Goal: Transaction & Acquisition: Purchase product/service

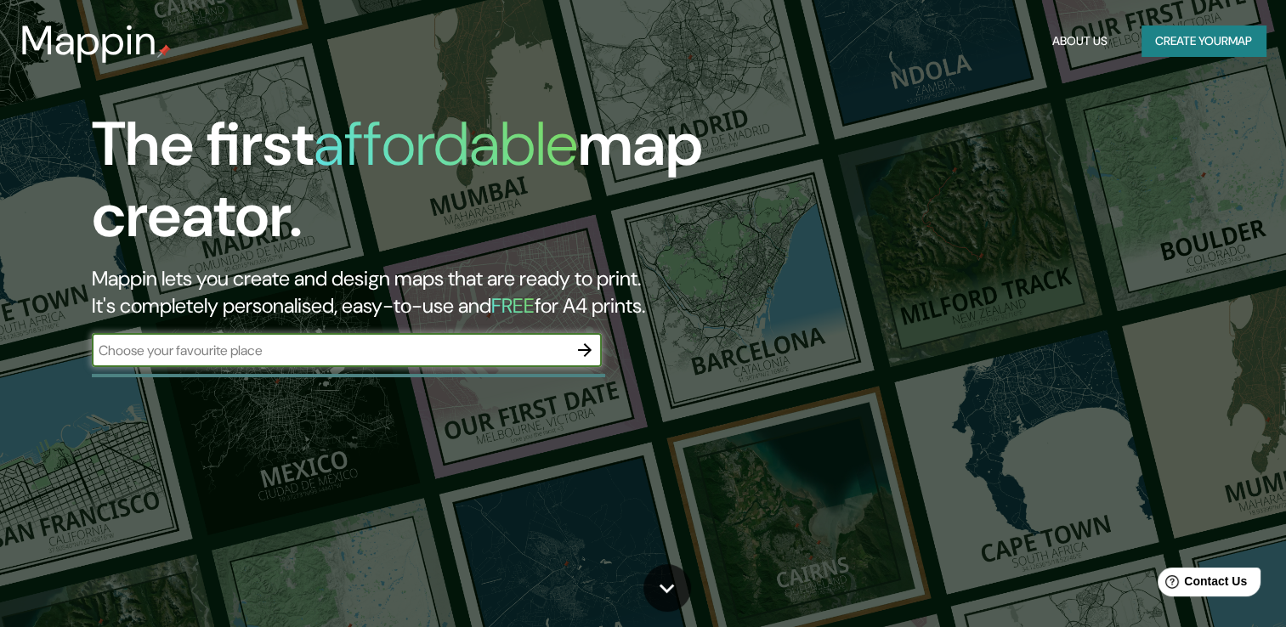
click at [1176, 45] on button "Create your map" at bounding box center [1203, 40] width 124 height 31
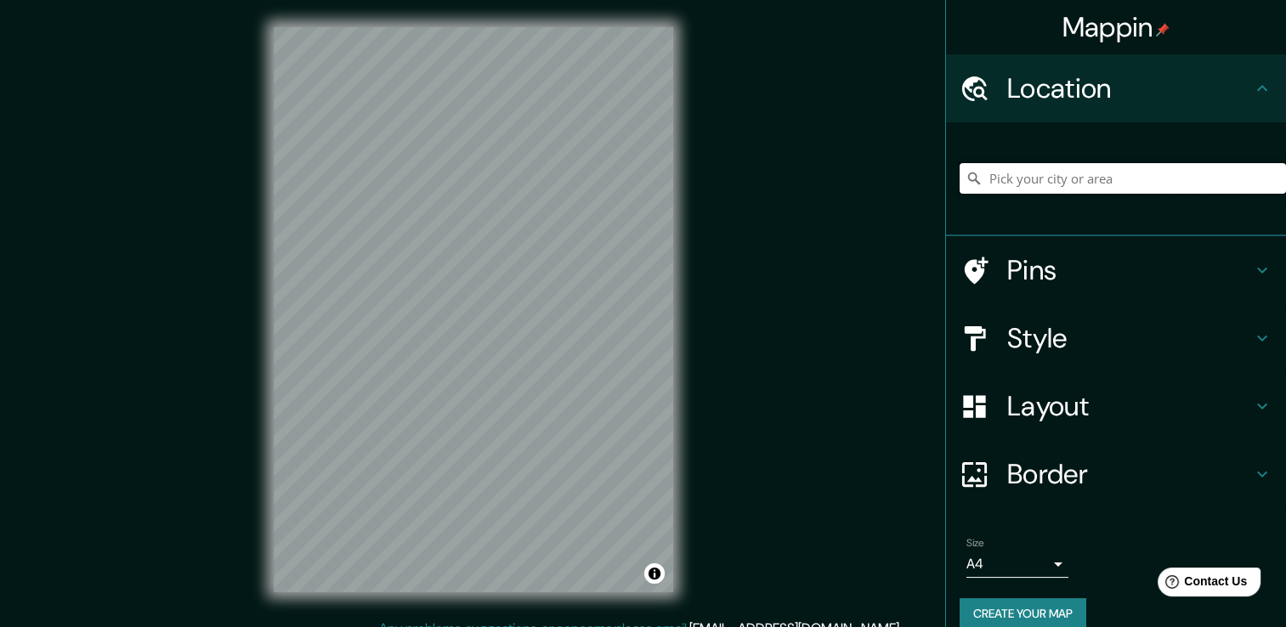
click at [1061, 175] on input "Pick your city or area" at bounding box center [1123, 178] width 326 height 31
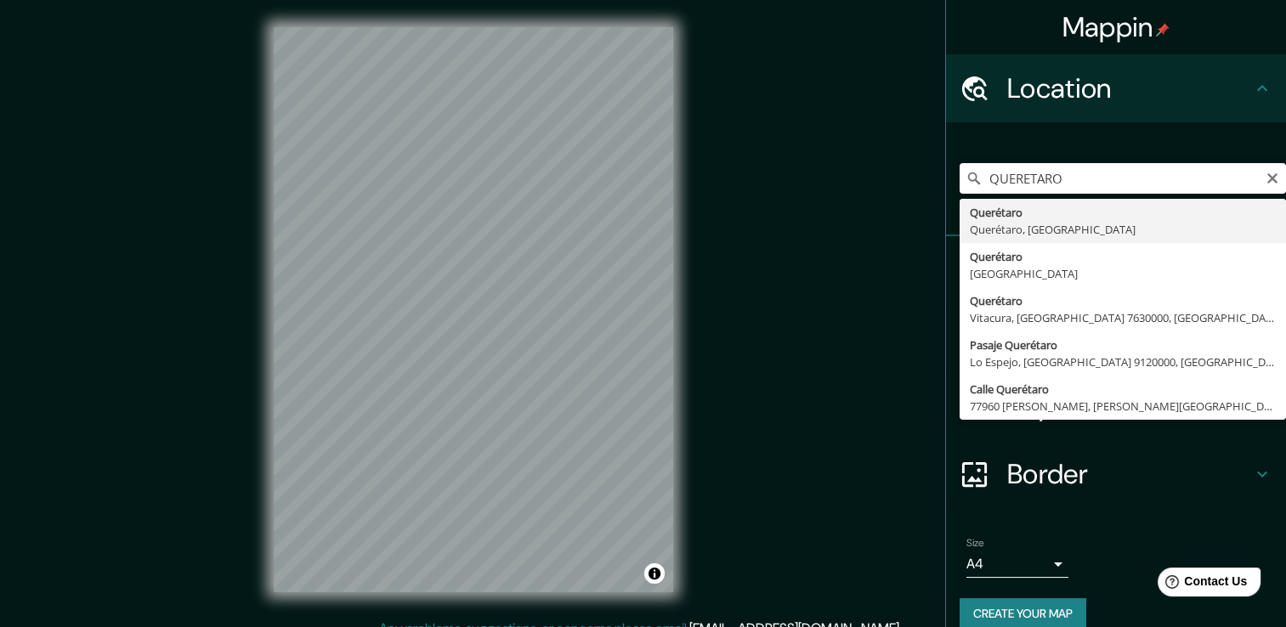
type input "Querétaro, [GEOGRAPHIC_DATA], [GEOGRAPHIC_DATA]"
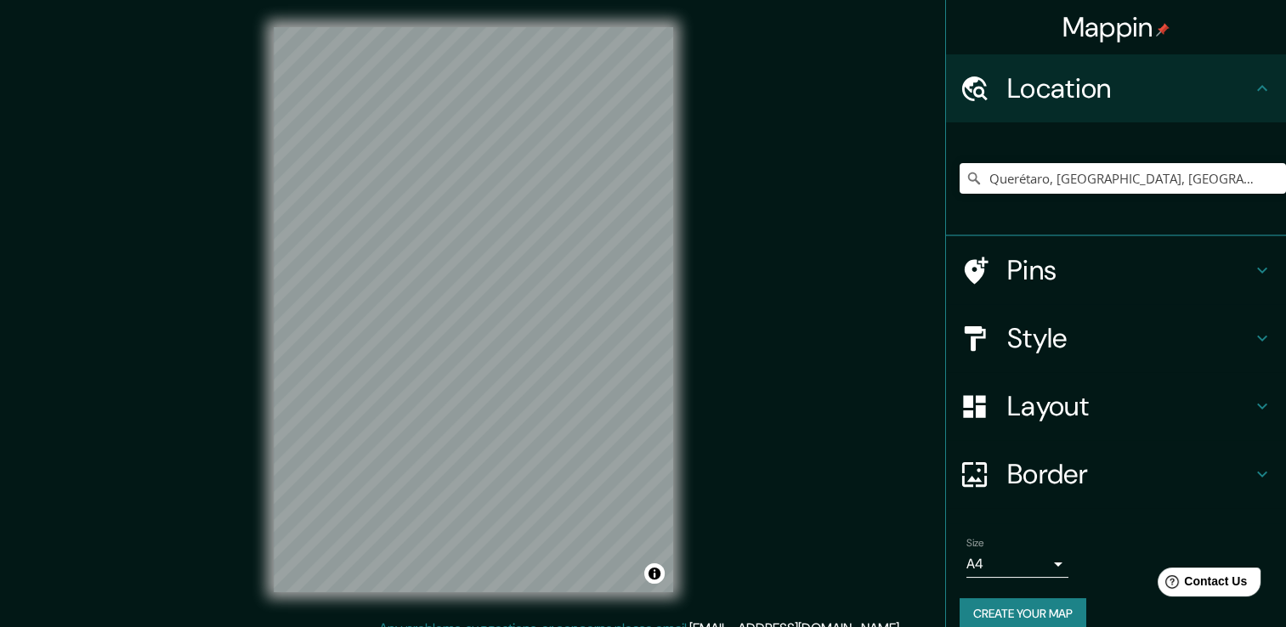
click at [711, 94] on div "Mappin Location [GEOGRAPHIC_DATA], [GEOGRAPHIC_DATA], [GEOGRAPHIC_DATA] Pins St…" at bounding box center [643, 323] width 1286 height 646
click at [552, 27] on div at bounding box center [473, 27] width 399 height 0
click at [1056, 277] on h4 "Pins" at bounding box center [1129, 270] width 245 height 34
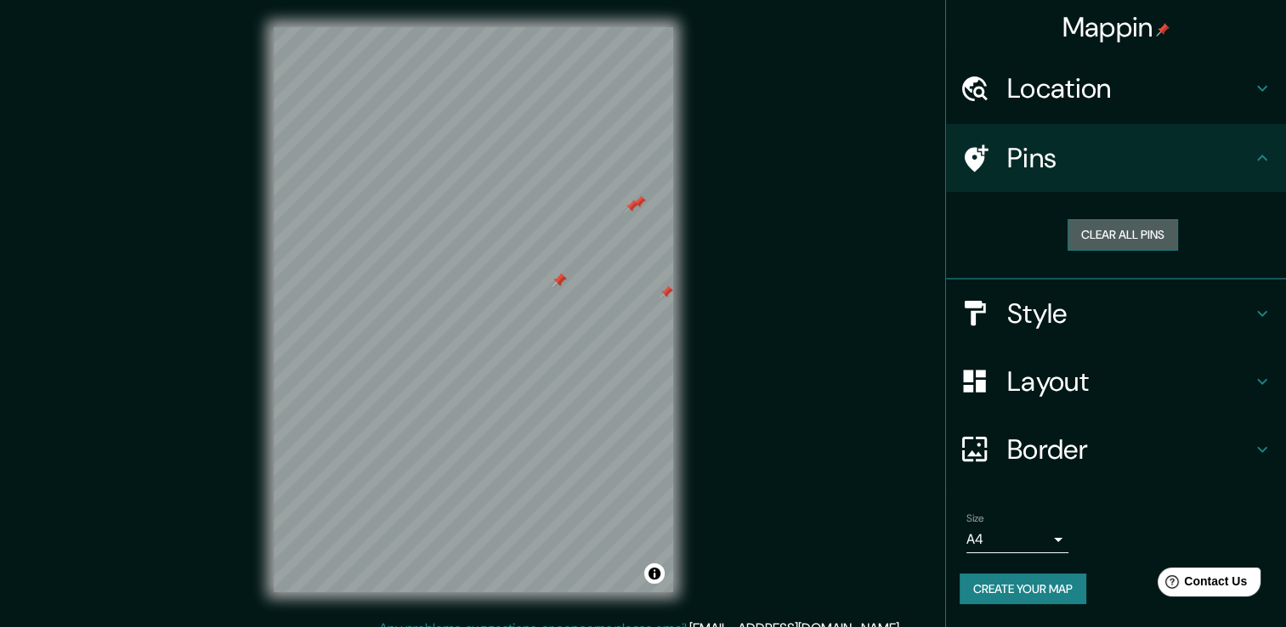
click at [1119, 234] on button "Clear all pins" at bounding box center [1122, 234] width 110 height 31
click at [1068, 322] on h4 "Style" at bounding box center [1129, 314] width 245 height 34
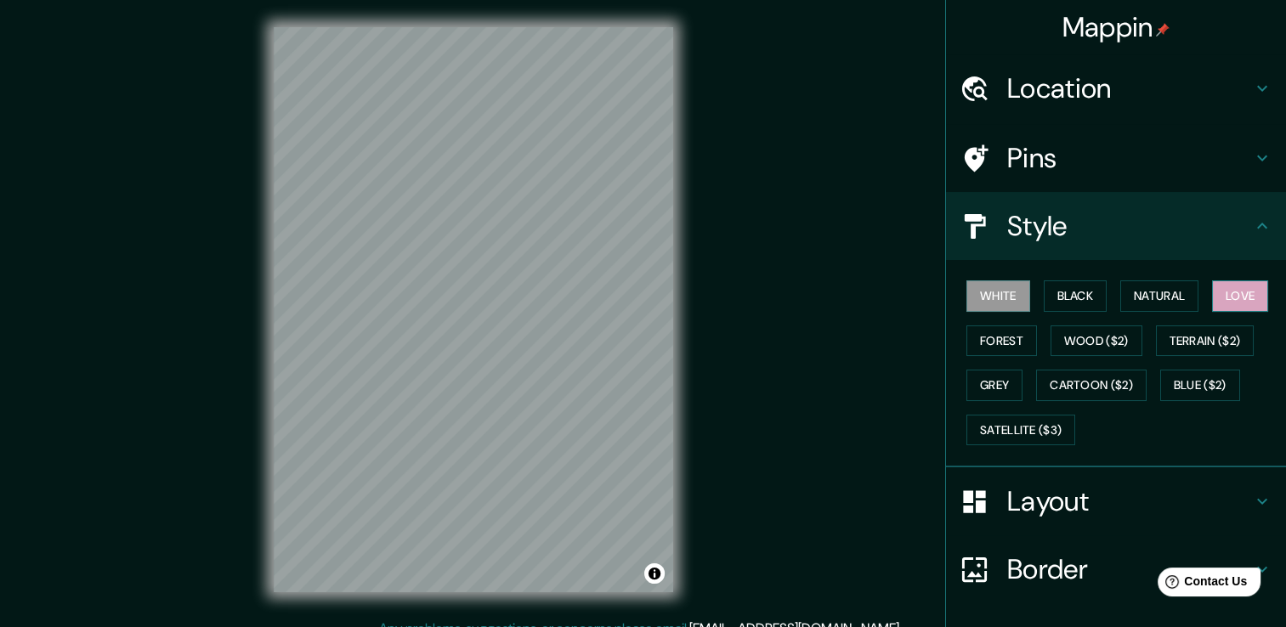
click at [1234, 290] on button "Love" at bounding box center [1240, 295] width 56 height 31
